Goal: Register for event/course

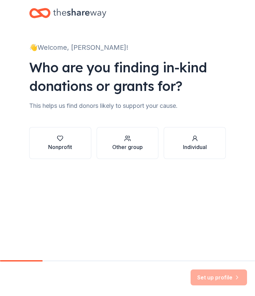
click at [60, 136] on icon "button" at bounding box center [60, 138] width 6 height 5
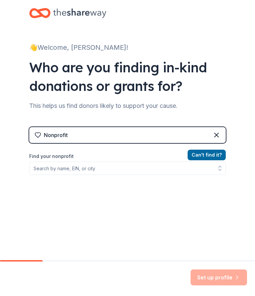
click at [222, 276] on div "Set up profile" at bounding box center [218, 277] width 56 height 16
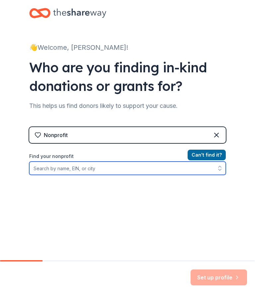
click at [41, 168] on input "Find your nonprofit" at bounding box center [127, 168] width 196 height 13
click at [122, 169] on input "EIN [US_EMPLOYER_IDENTIFICATION_NUMBER]" at bounding box center [127, 168] width 196 height 13
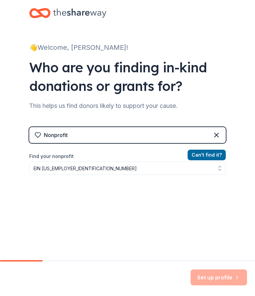
click at [221, 275] on div "Set up profile" at bounding box center [218, 277] width 56 height 16
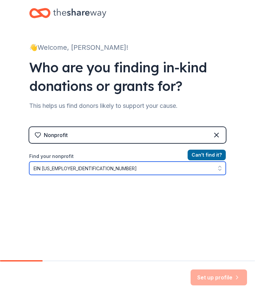
click at [75, 168] on input "EIN [US_EMPLOYER_IDENTIFICATION_NUMBER]" at bounding box center [127, 168] width 196 height 13
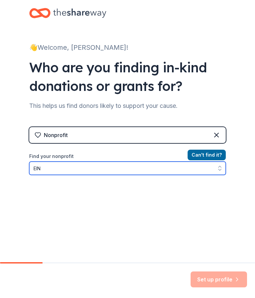
type input "EIN"
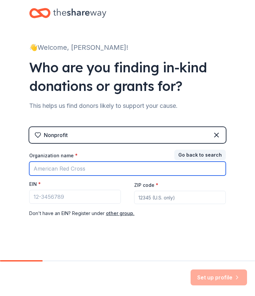
click at [88, 167] on input "Organization name *" at bounding box center [127, 169] width 196 height 14
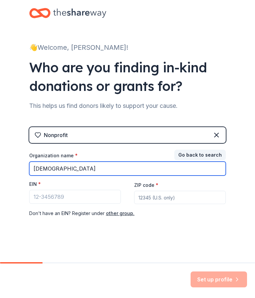
type input "[DEMOGRAPHIC_DATA]"
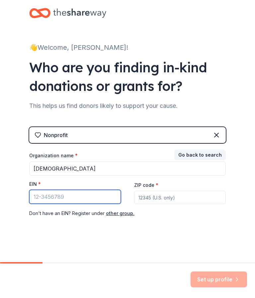
click at [46, 190] on input "EIN *" at bounding box center [75, 197] width 92 height 14
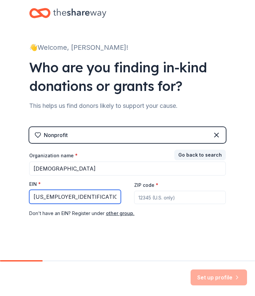
type input "[US_EMPLOYER_IDENTIFICATION_NUMBER]"
click at [146, 197] on input "ZIP code *" at bounding box center [180, 197] width 92 height 13
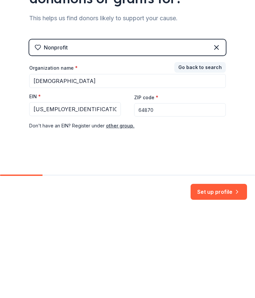
type input "64870"
click at [214, 271] on button "Set up profile" at bounding box center [218, 279] width 56 height 16
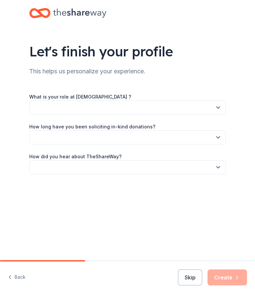
click at [39, 106] on button "button" at bounding box center [127, 108] width 196 height 14
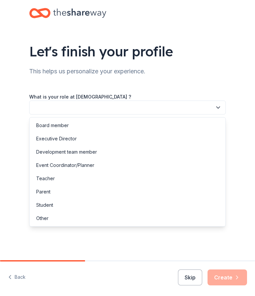
click at [53, 162] on div "Event Coordinator/Planner" at bounding box center [65, 165] width 58 height 8
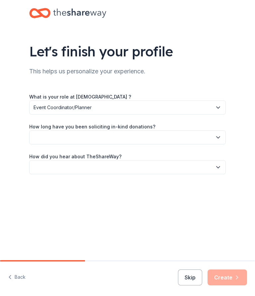
click at [48, 135] on button "button" at bounding box center [127, 137] width 196 height 14
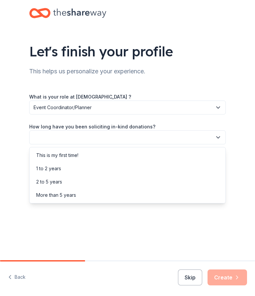
click at [51, 196] on div "More than 5 years" at bounding box center [56, 195] width 40 height 8
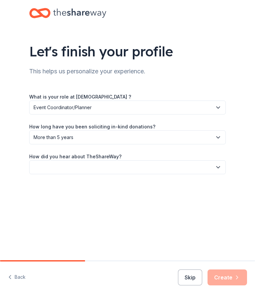
click at [55, 167] on button "button" at bounding box center [127, 167] width 196 height 14
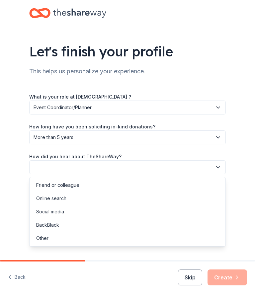
click at [50, 200] on div "Online search" at bounding box center [51, 198] width 30 height 8
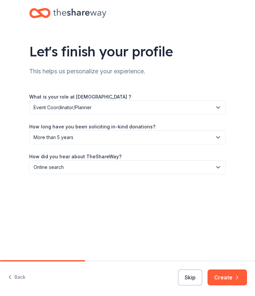
click at [228, 280] on button "Create" at bounding box center [226, 277] width 39 height 16
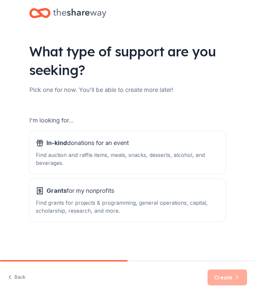
click at [52, 145] on span "In-kind" at bounding box center [56, 142] width 21 height 7
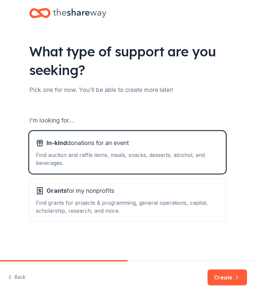
click at [229, 281] on button "Create" at bounding box center [226, 277] width 39 height 16
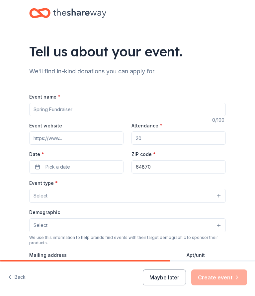
click at [36, 108] on input "Event name *" at bounding box center [127, 109] width 196 height 13
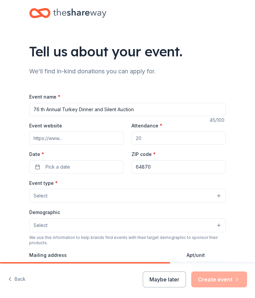
type input "76 th Annual Turkey Dinner and Silent Auction"
click at [147, 137] on input "Attendance *" at bounding box center [178, 137] width 94 height 13
type input "2000"
click at [36, 138] on input "Event website" at bounding box center [76, 137] width 94 height 13
click at [45, 166] on button "Pick a date" at bounding box center [76, 166] width 94 height 13
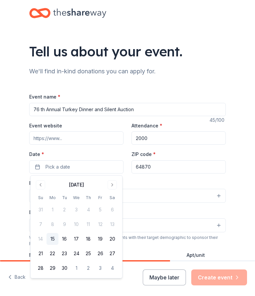
click at [111, 184] on button "Go to next month" at bounding box center [112, 184] width 9 height 9
click at [81, 240] on button "15" at bounding box center [76, 239] width 12 height 12
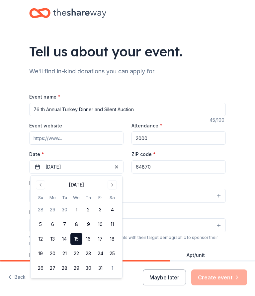
click at [7, 183] on div "Tell us about your event. We'll find in-kind donations you can apply for. Event…" at bounding box center [127, 215] width 255 height 431
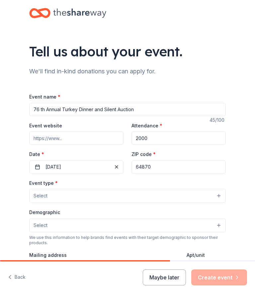
click at [73, 167] on button "[DATE]" at bounding box center [76, 166] width 94 height 13
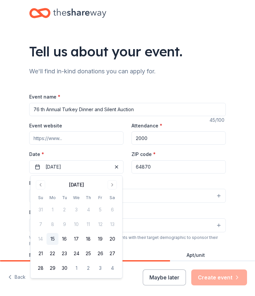
click at [116, 185] on button "Go to next month" at bounding box center [112, 184] width 9 height 9
click at [115, 185] on button "Go to next month" at bounding box center [112, 184] width 9 height 9
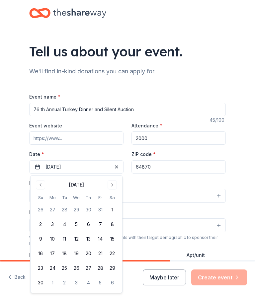
click at [73, 164] on button "[DATE]" at bounding box center [76, 166] width 94 height 13
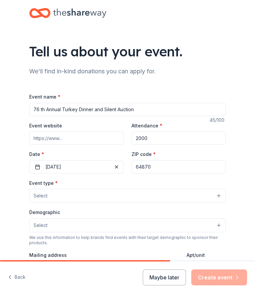
click at [56, 166] on button "[DATE]" at bounding box center [76, 166] width 94 height 13
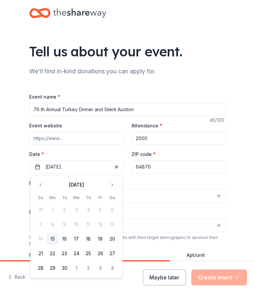
click at [115, 184] on button "Go to next month" at bounding box center [112, 184] width 9 height 9
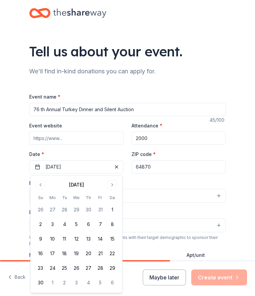
click at [114, 211] on button "1" at bounding box center [112, 210] width 12 height 12
click at [45, 136] on input "Event website" at bounding box center [76, 137] width 94 height 13
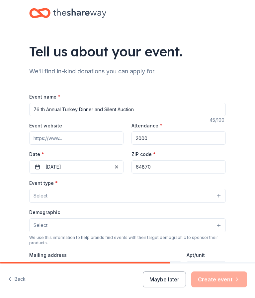
click at [67, 135] on input "Event website" at bounding box center [76, 137] width 94 height 13
click at [67, 139] on input "Event website" at bounding box center [76, 137] width 94 height 13
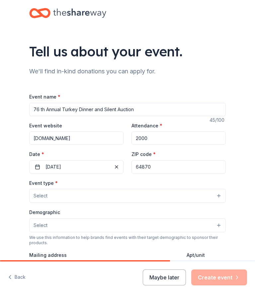
type input "[DOMAIN_NAME]"
click at [40, 197] on span "Select" at bounding box center [41, 196] width 14 height 8
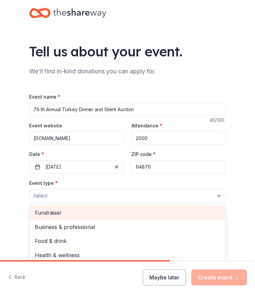
click at [43, 214] on span "Fundraiser" at bounding box center [127, 212] width 185 height 9
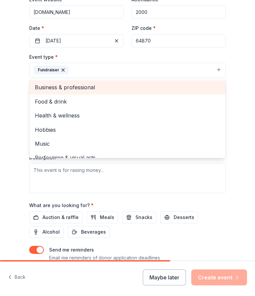
scroll to position [126, 0]
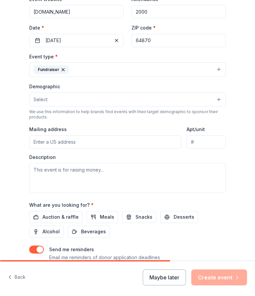
click at [42, 96] on span "Select" at bounding box center [41, 100] width 14 height 8
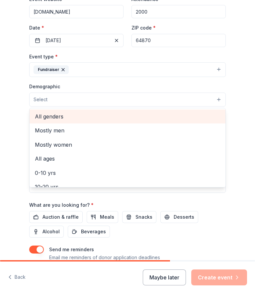
click at [43, 117] on span "All genders" at bounding box center [127, 116] width 185 height 9
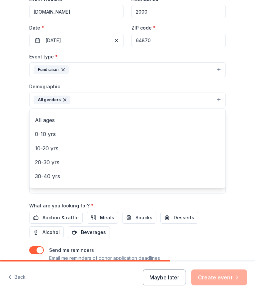
scroll to position [24, 0]
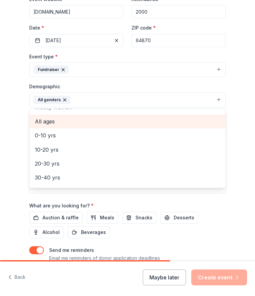
click at [45, 120] on span "All ages" at bounding box center [127, 121] width 185 height 9
click at [40, 121] on span "0-10 yrs" at bounding box center [127, 121] width 185 height 9
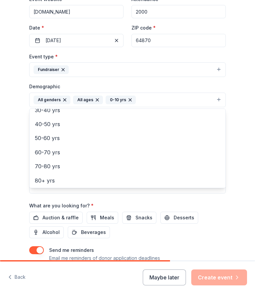
scroll to position [63, 0]
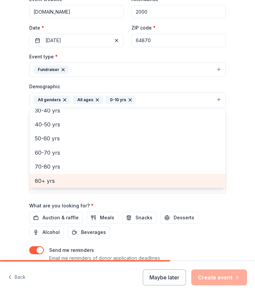
click at [45, 181] on span "80+ yrs" at bounding box center [127, 181] width 185 height 9
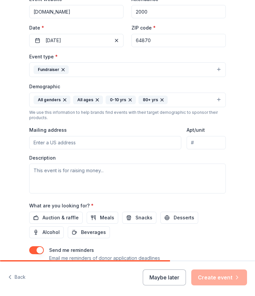
click at [38, 139] on input "Mailing address" at bounding box center [105, 142] width 152 height 13
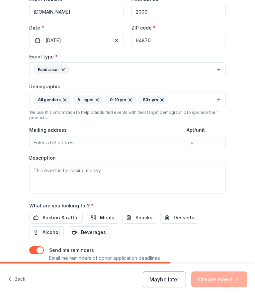
click at [38, 143] on input "Mailing address" at bounding box center [105, 142] width 152 height 13
type input "64801"
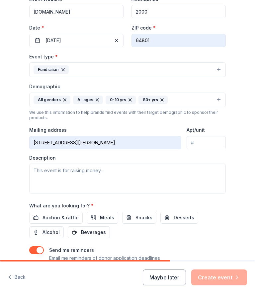
type input "[STREET_ADDRESS]"
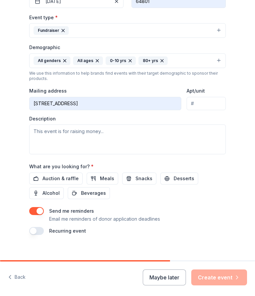
scroll to position [168, 0]
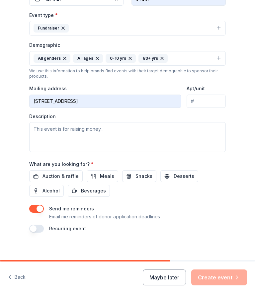
click at [58, 179] on span "Auction & raffle" at bounding box center [60, 176] width 36 height 8
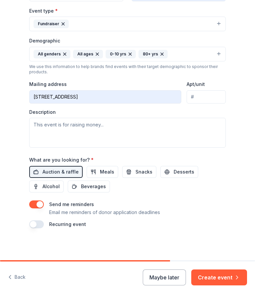
scroll to position [173, 0]
click at [217, 276] on button "Create event" at bounding box center [219, 277] width 56 height 16
